Goal: Task Accomplishment & Management: Manage account settings

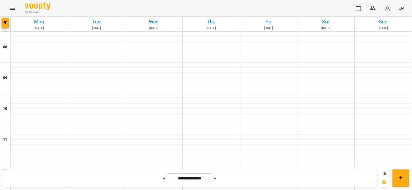
drag, startPoint x: 375, startPoint y: 7, endPoint x: 384, endPoint y: 11, distance: 10.3
click at [375, 7] on icon "button" at bounding box center [373, 8] width 6 height 6
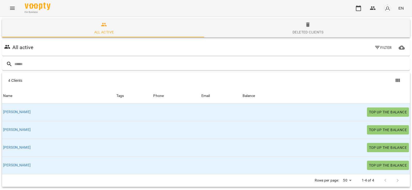
scroll to position [23, 0]
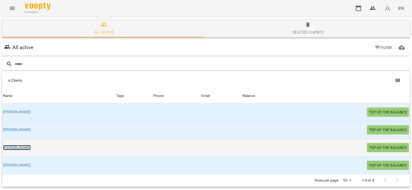
click at [12, 145] on link "[PERSON_NAME]" at bounding box center [17, 147] width 28 height 5
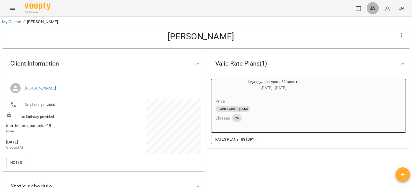
click at [372, 5] on button "button" at bounding box center [372, 8] width 12 height 12
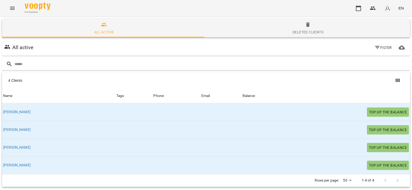
scroll to position [23, 0]
